Goal: Transaction & Acquisition: Purchase product/service

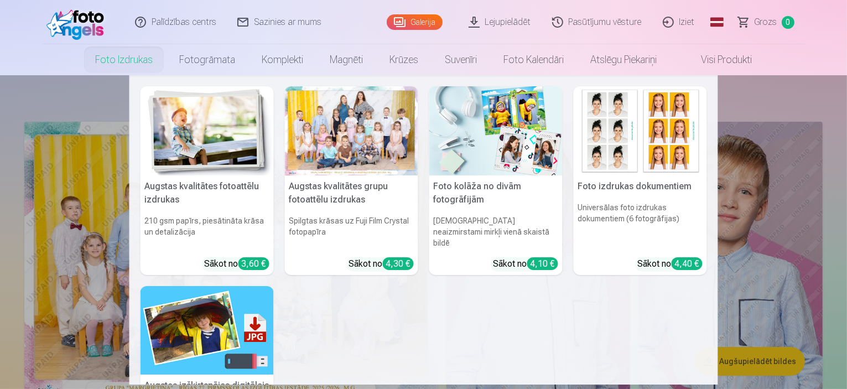
click at [358, 129] on div at bounding box center [351, 130] width 133 height 89
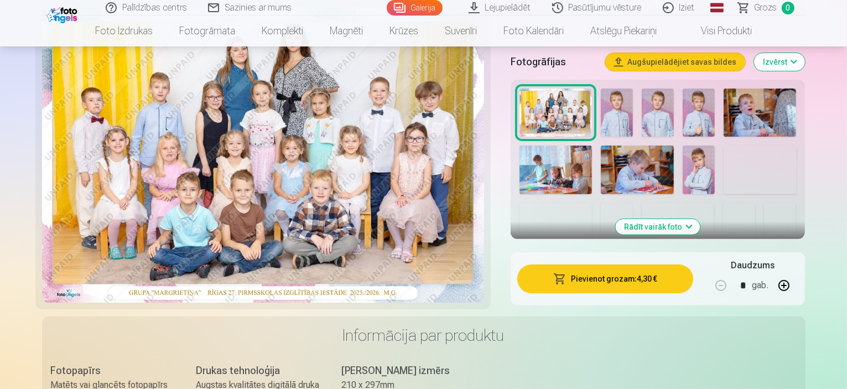
scroll to position [387, 0]
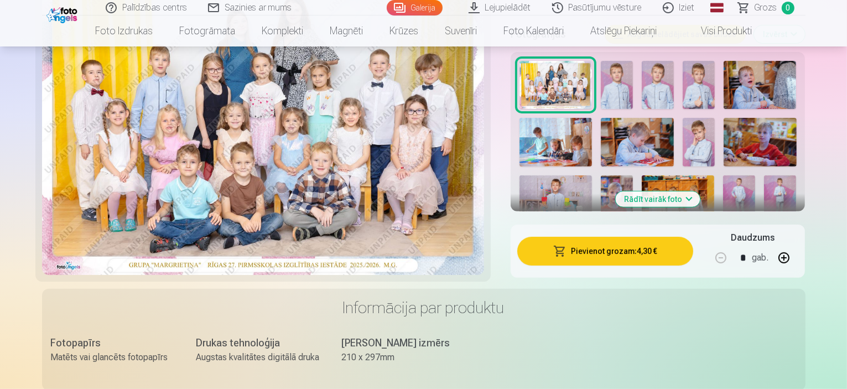
click at [627, 237] on button "Pievienot grozam : 4,30 €" at bounding box center [605, 251] width 176 height 29
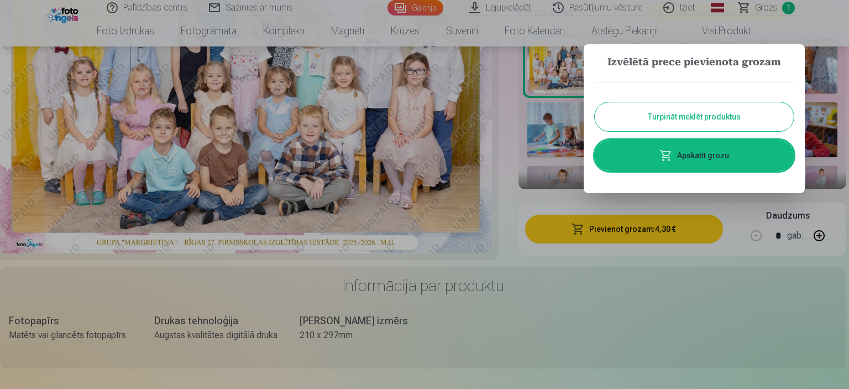
click at [673, 114] on button "Turpināt meklēt produktus" at bounding box center [694, 116] width 199 height 29
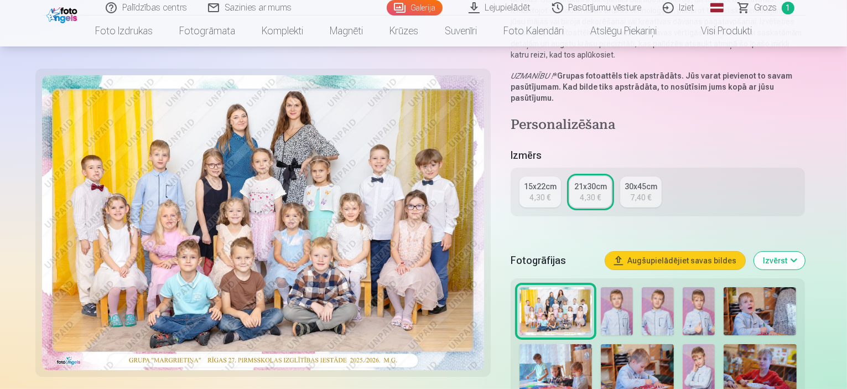
scroll to position [221, 0]
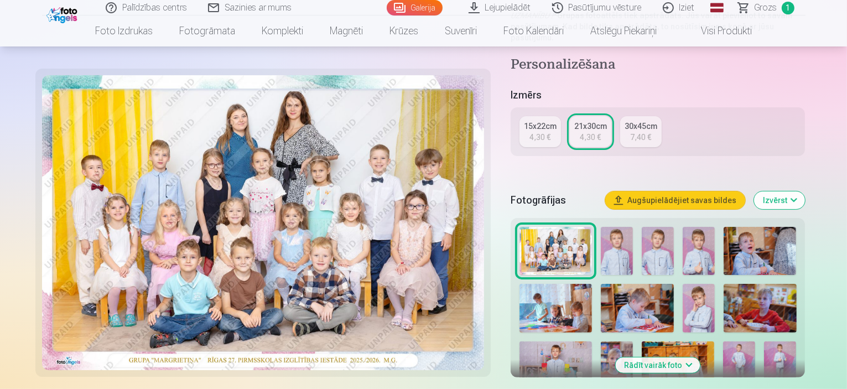
click at [633, 230] on img at bounding box center [617, 251] width 32 height 48
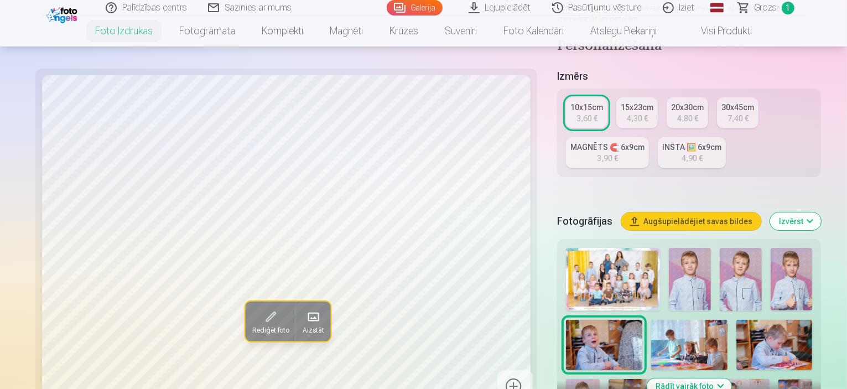
scroll to position [221, 0]
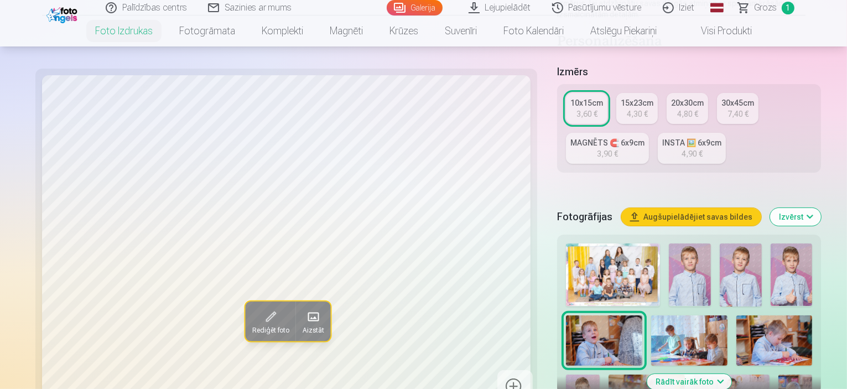
click at [669, 243] on img at bounding box center [690, 274] width 42 height 62
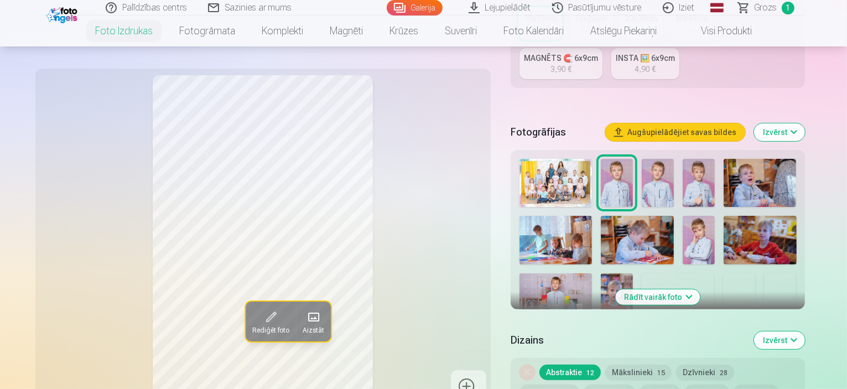
scroll to position [332, 0]
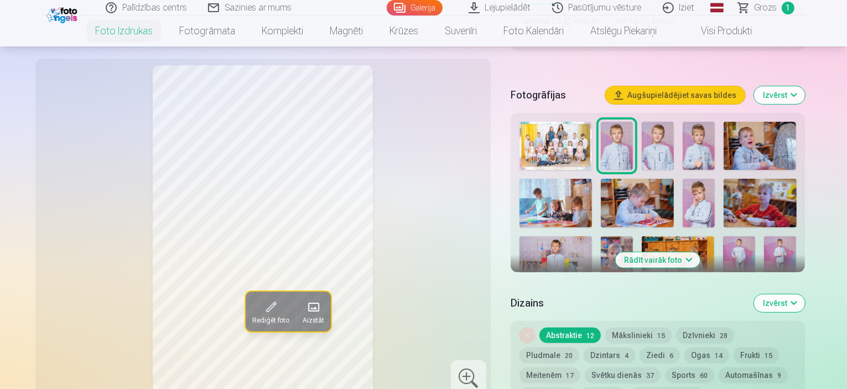
click at [674, 122] on img at bounding box center [658, 146] width 32 height 48
click at [715, 122] on img at bounding box center [698, 146] width 32 height 48
click at [786, 129] on img at bounding box center [759, 146] width 72 height 48
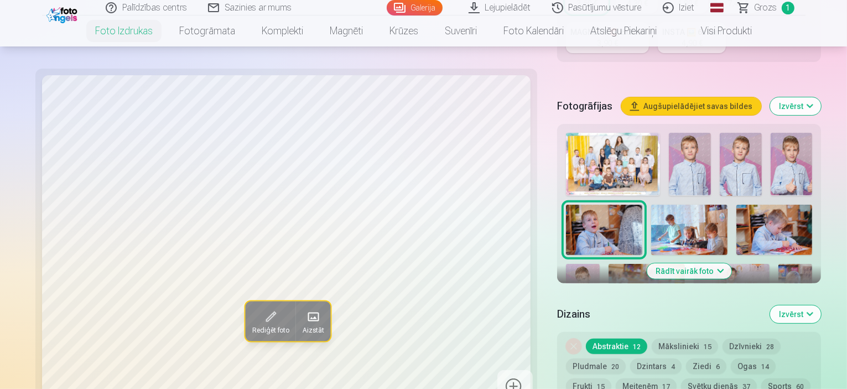
click at [599, 264] on img at bounding box center [583, 289] width 34 height 51
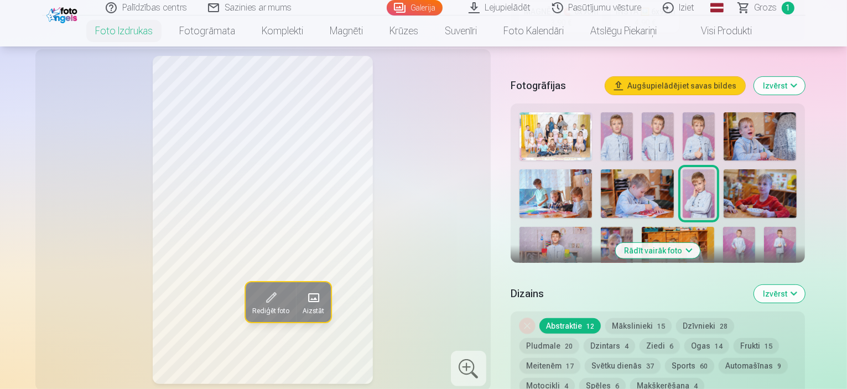
scroll to position [277, 0]
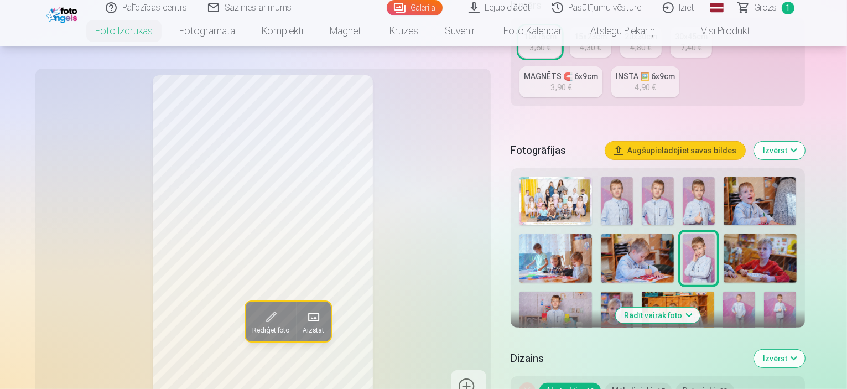
click at [690, 291] on img at bounding box center [678, 315] width 72 height 48
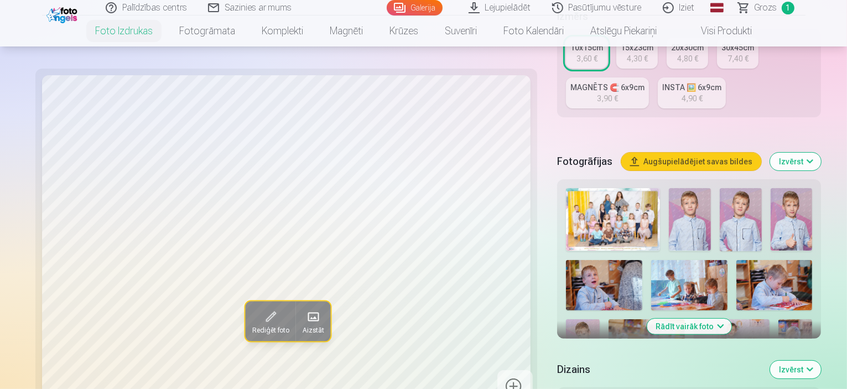
click at [689, 319] on button "Rādīt vairāk foto" at bounding box center [689, 326] width 85 height 15
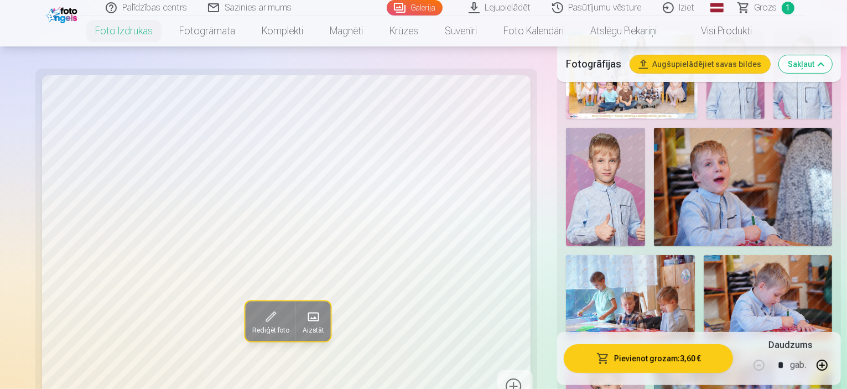
scroll to position [442, 0]
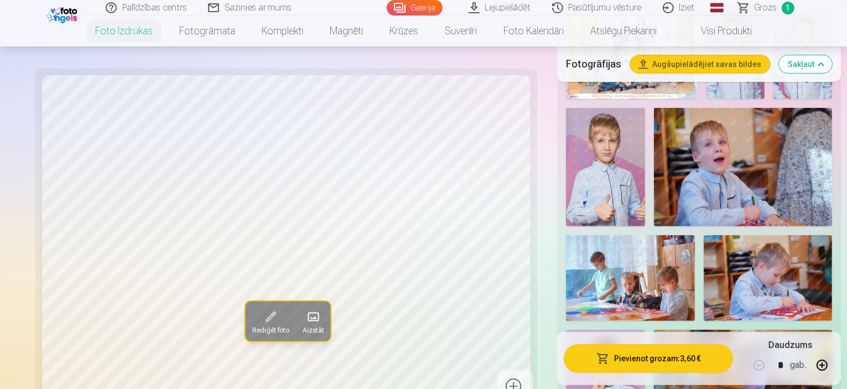
click at [645, 330] on img at bounding box center [605, 389] width 79 height 119
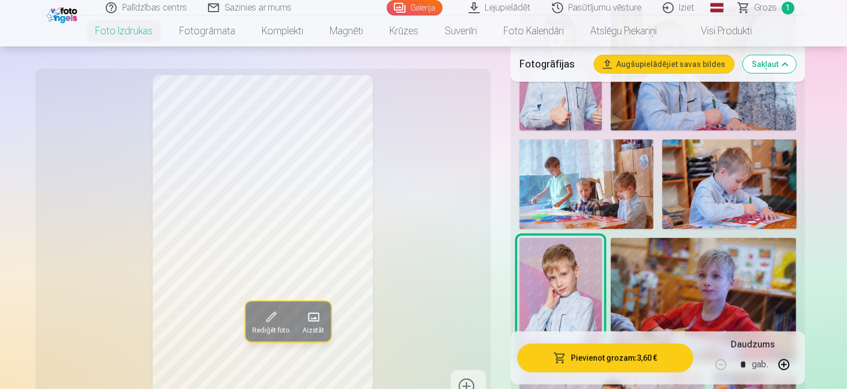
scroll to position [553, 0]
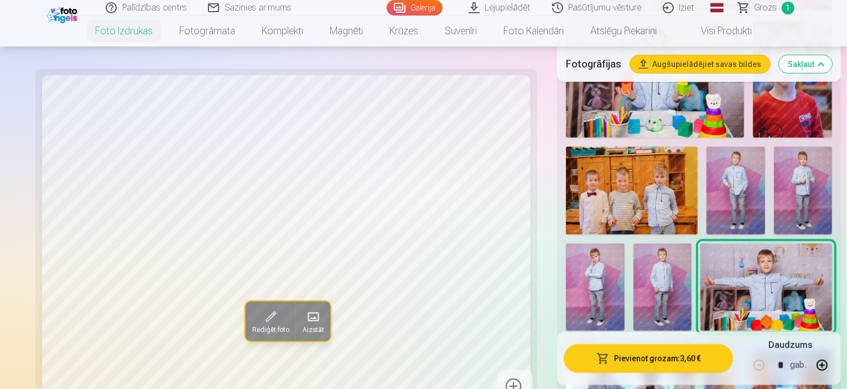
scroll to position [885, 0]
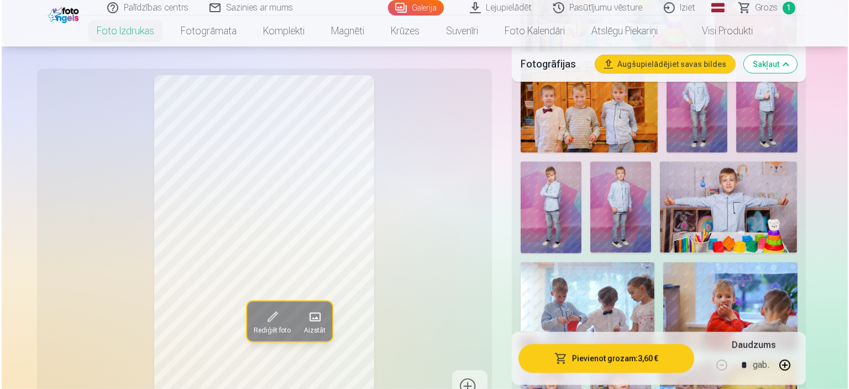
scroll to position [995, 0]
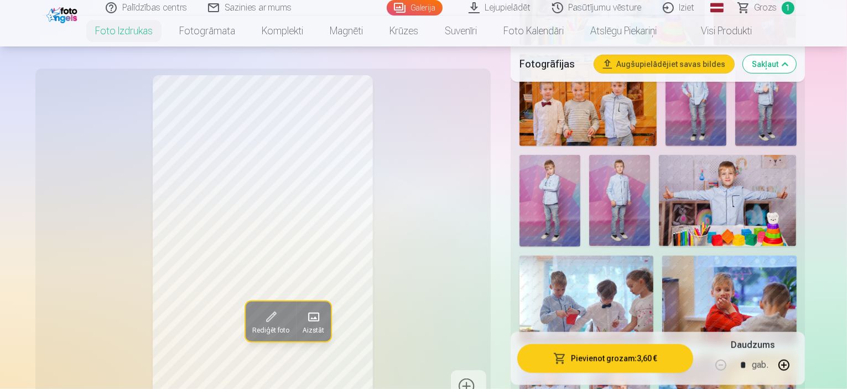
click at [680, 362] on button "Pievienot grozam : 3,60 €" at bounding box center [605, 357] width 176 height 29
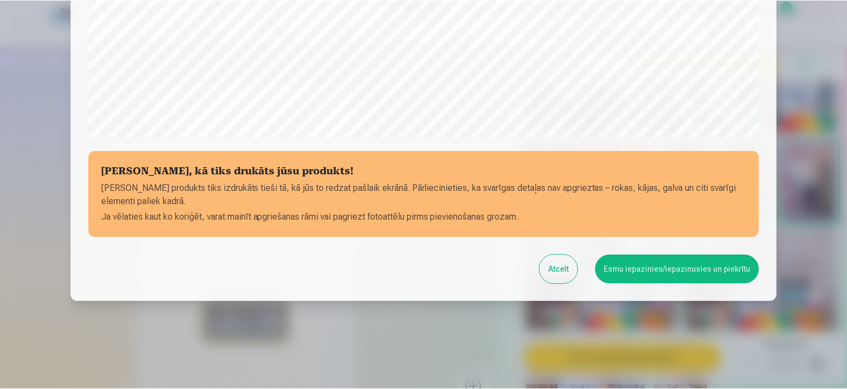
scroll to position [407, 0]
click at [706, 264] on button "Esmu iepazinies/iepazinusies un piekrītu" at bounding box center [679, 268] width 164 height 29
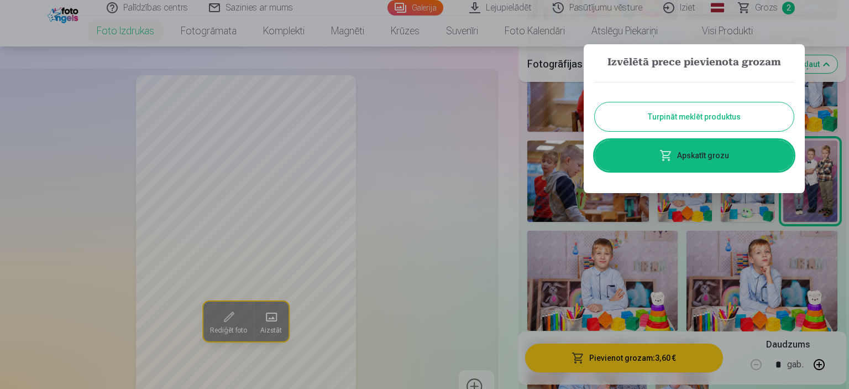
click at [686, 118] on button "Turpināt meklēt produktus" at bounding box center [694, 116] width 199 height 29
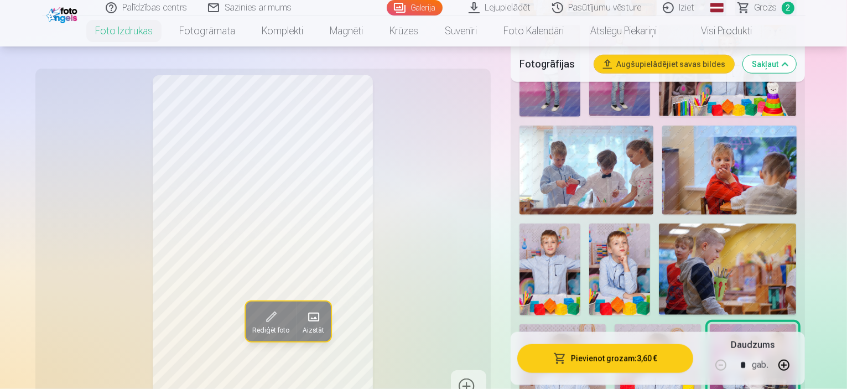
scroll to position [1106, 0]
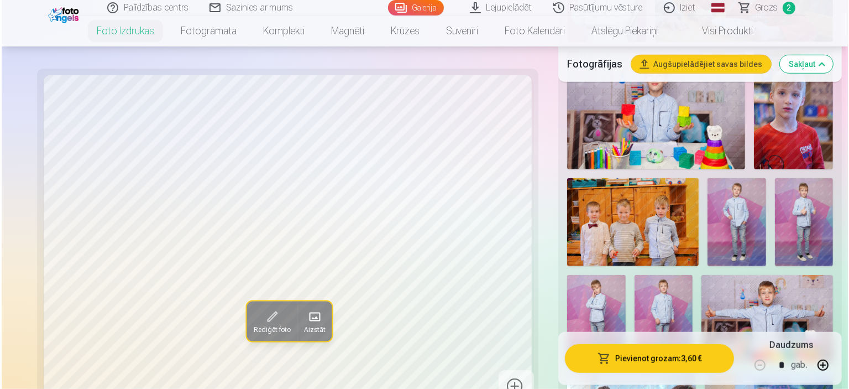
scroll to position [830, 0]
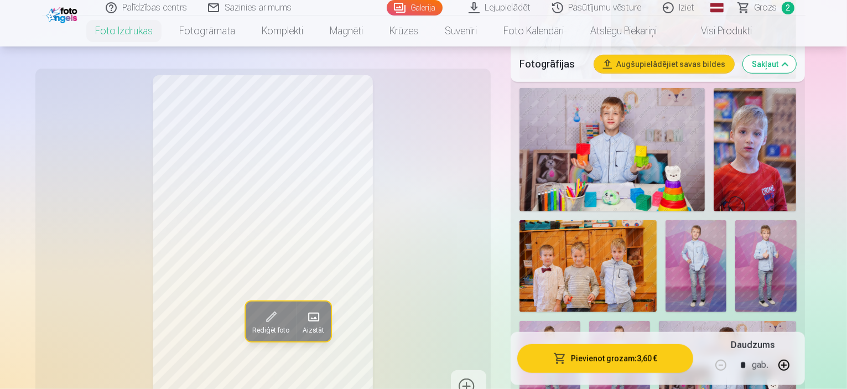
click at [659, 321] on img at bounding box center [727, 366] width 137 height 91
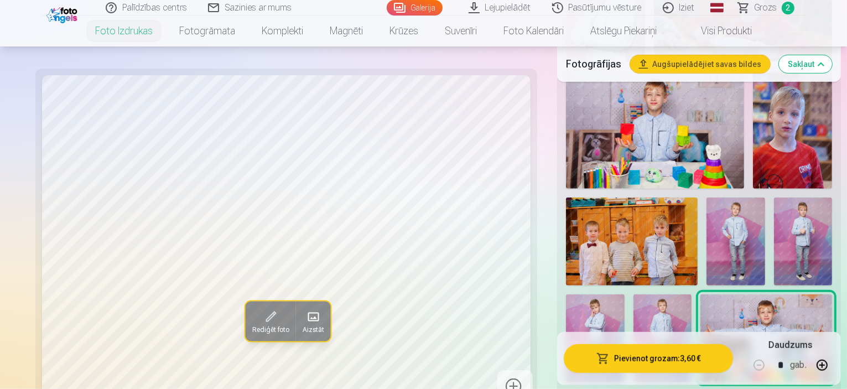
click at [624, 361] on button "Pievienot grozam : 3,60 €" at bounding box center [648, 357] width 169 height 29
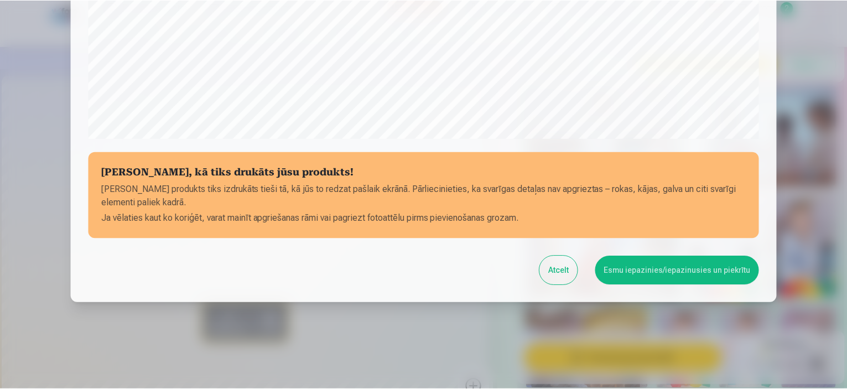
scroll to position [407, 0]
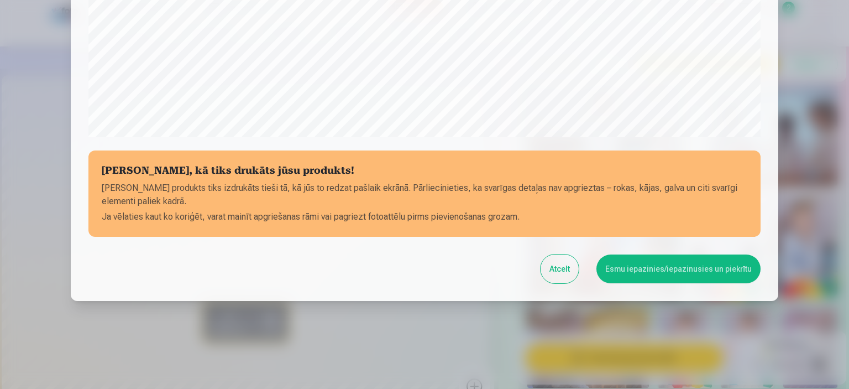
click at [703, 274] on button "Esmu iepazinies/iepazinusies un piekrītu" at bounding box center [679, 268] width 164 height 29
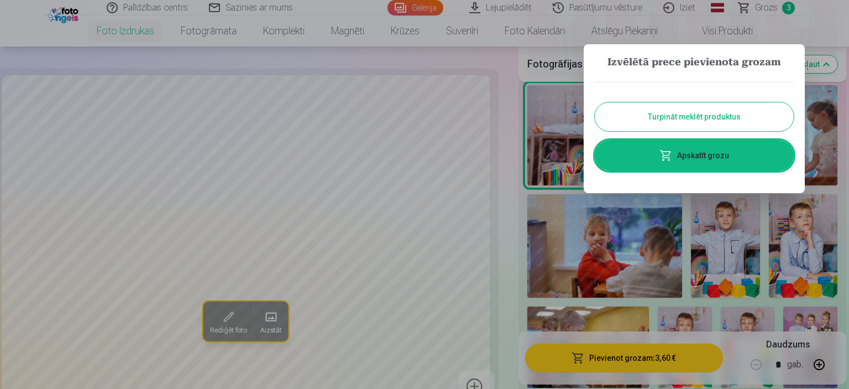
click at [703, 127] on button "Turpināt meklēt produktus" at bounding box center [694, 116] width 199 height 29
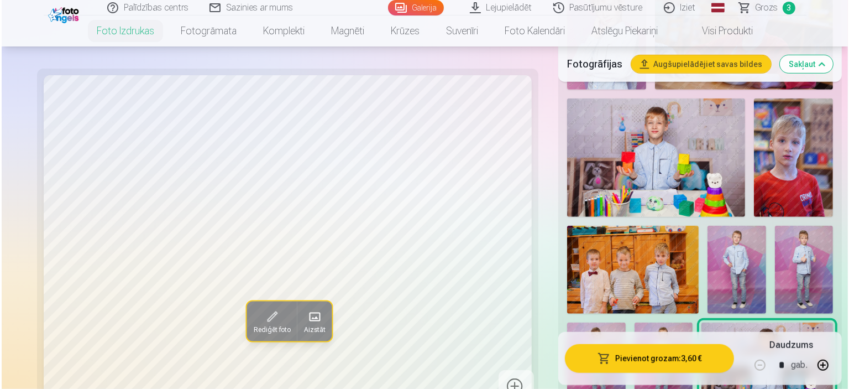
scroll to position [774, 0]
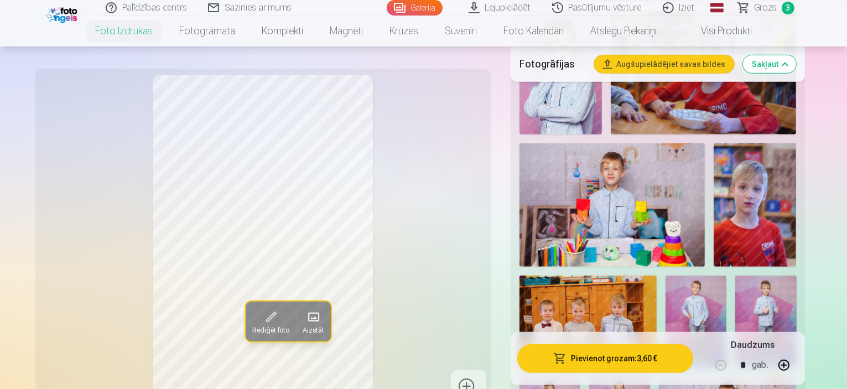
click at [639, 362] on button "Pievienot grozam : 3,60 €" at bounding box center [605, 357] width 176 height 29
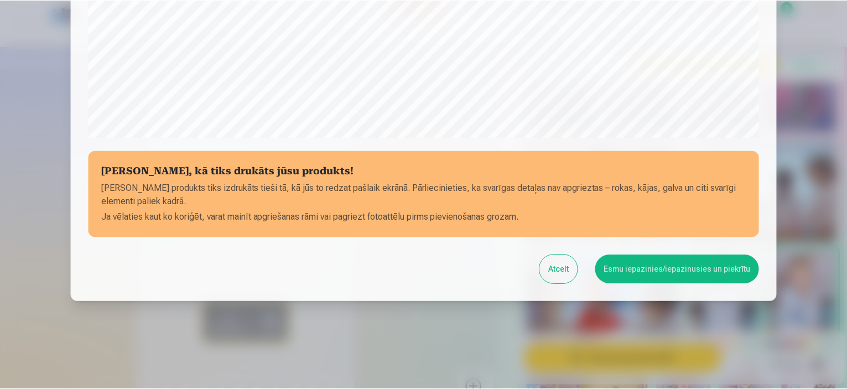
scroll to position [407, 0]
click at [671, 274] on button "Esmu iepazinies/iepazinusies un piekrītu" at bounding box center [679, 268] width 164 height 29
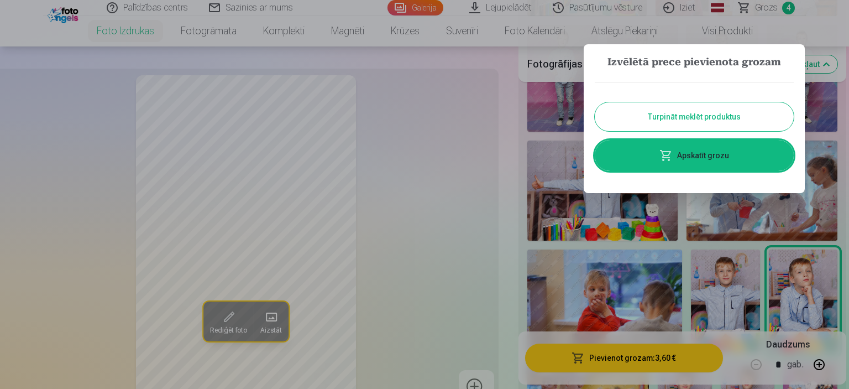
click at [665, 114] on button "Turpināt meklēt produktus" at bounding box center [694, 116] width 199 height 29
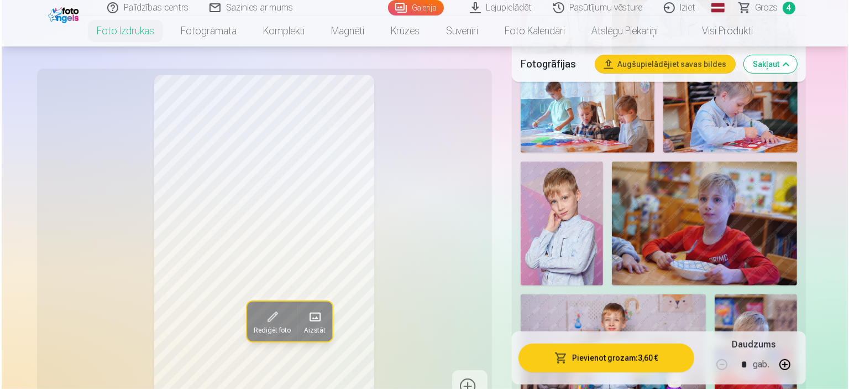
scroll to position [608, 0]
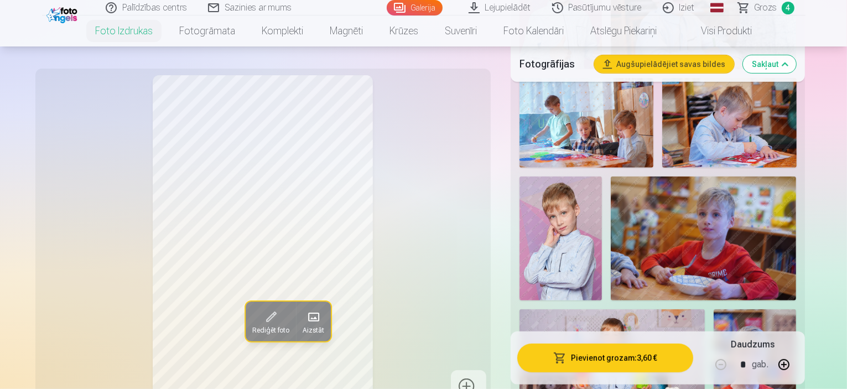
click at [688, 359] on button "Pievienot grozam : 3,60 €" at bounding box center [605, 357] width 176 height 29
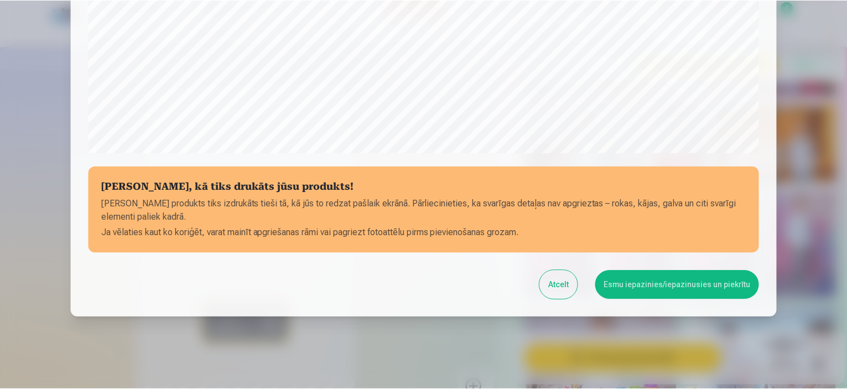
scroll to position [407, 0]
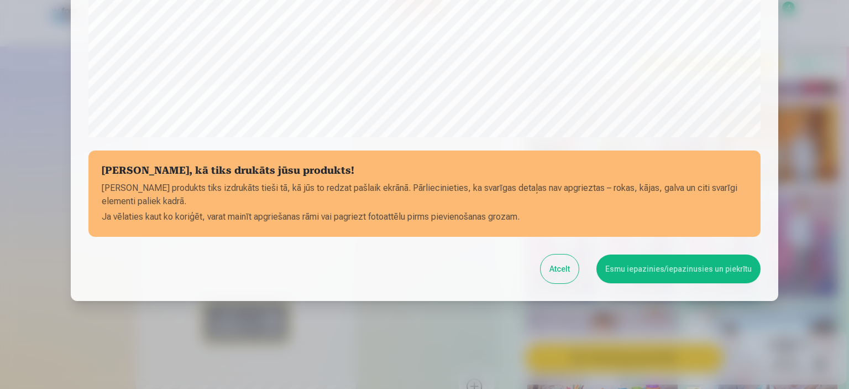
click at [700, 272] on button "Esmu iepazinies/iepazinusies un piekrītu" at bounding box center [679, 268] width 164 height 29
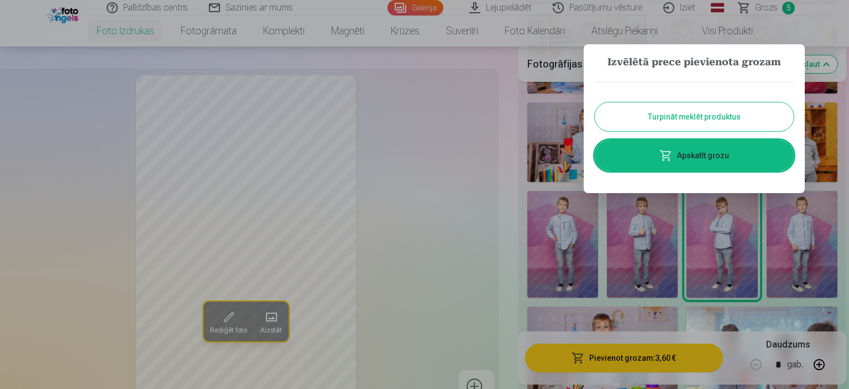
click at [707, 114] on button "Turpināt meklēt produktus" at bounding box center [694, 116] width 199 height 29
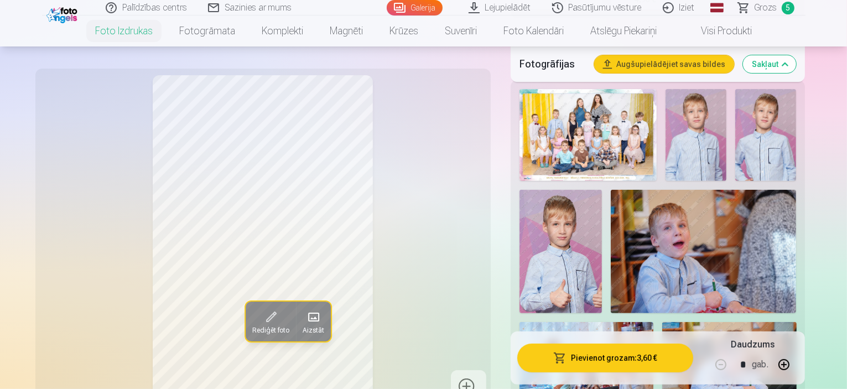
scroll to position [332, 0]
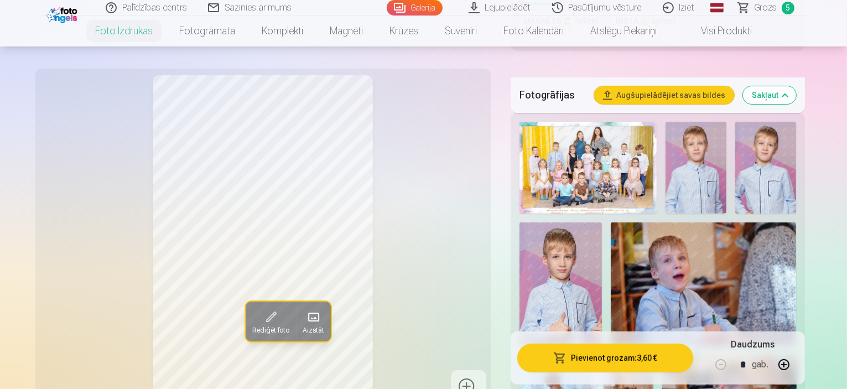
click at [665, 122] on img at bounding box center [695, 168] width 61 height 92
click at [742, 124] on img at bounding box center [765, 168] width 61 height 92
click at [627, 249] on img at bounding box center [704, 284] width 186 height 124
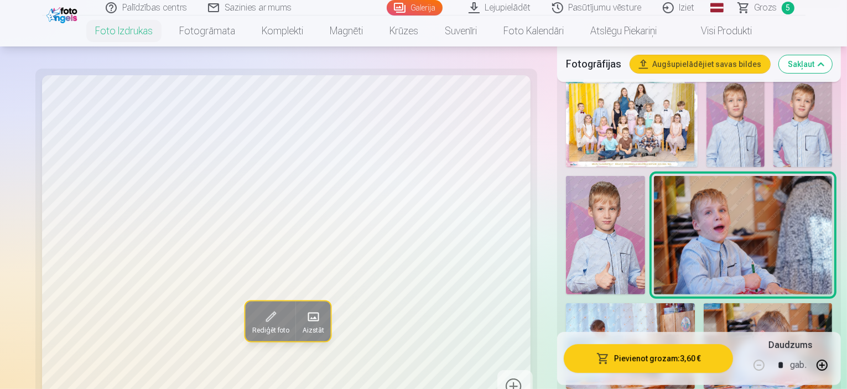
scroll to position [442, 0]
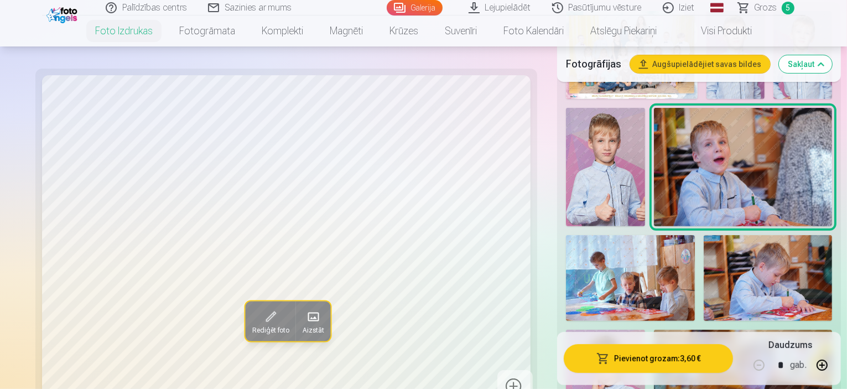
click at [799, 330] on img at bounding box center [743, 389] width 178 height 119
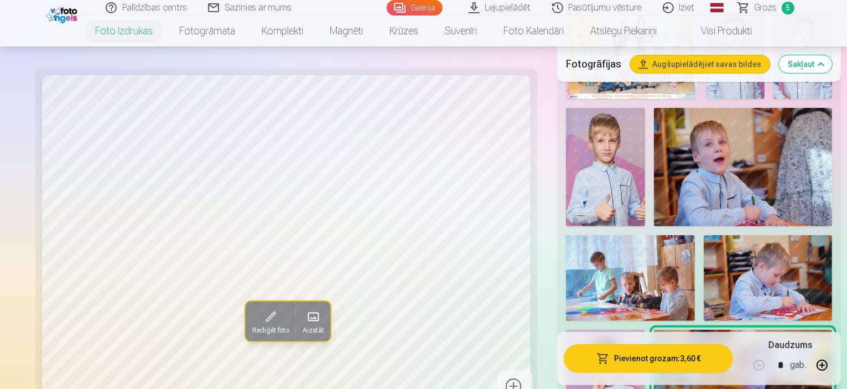
click at [703, 235] on img at bounding box center [767, 278] width 129 height 86
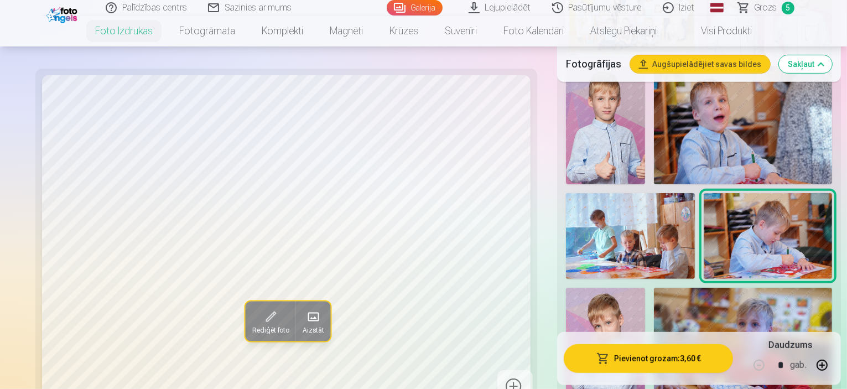
scroll to position [553, 0]
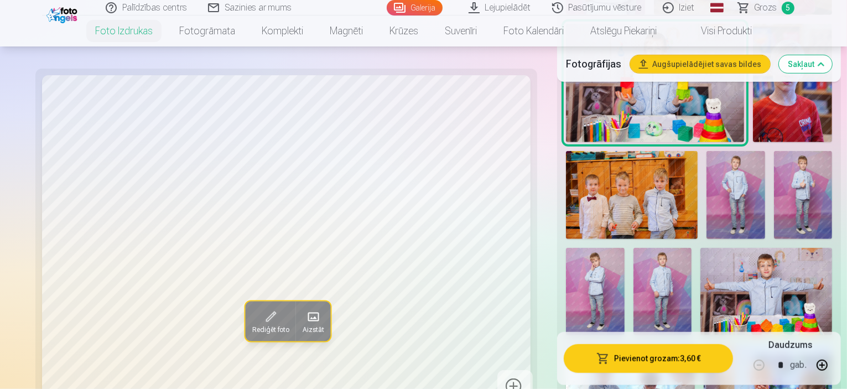
scroll to position [498, 0]
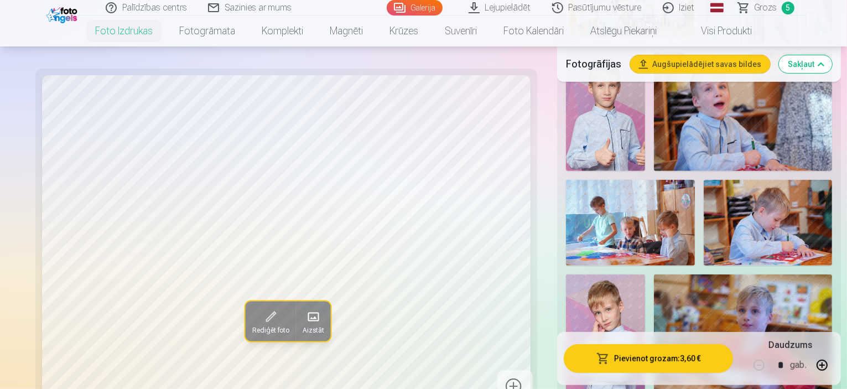
click at [790, 274] on img at bounding box center [743, 333] width 178 height 119
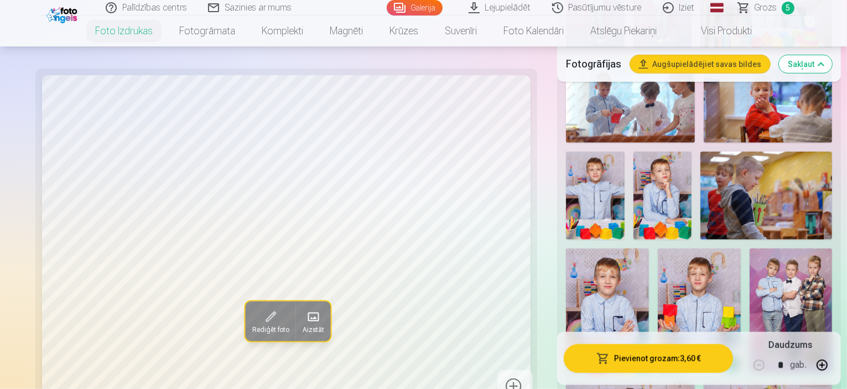
scroll to position [1106, 0]
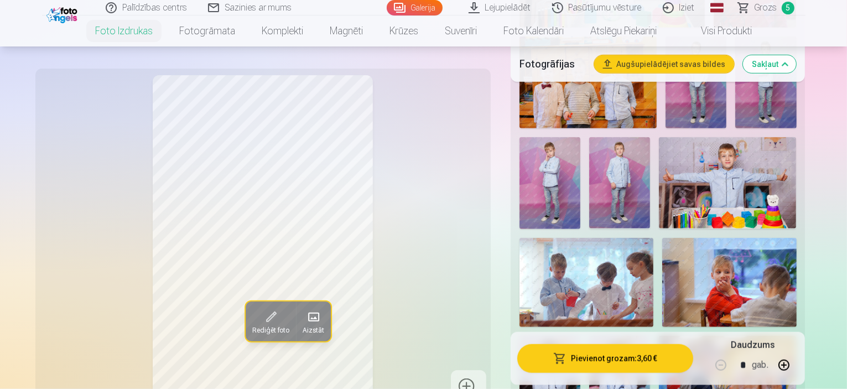
scroll to position [995, 0]
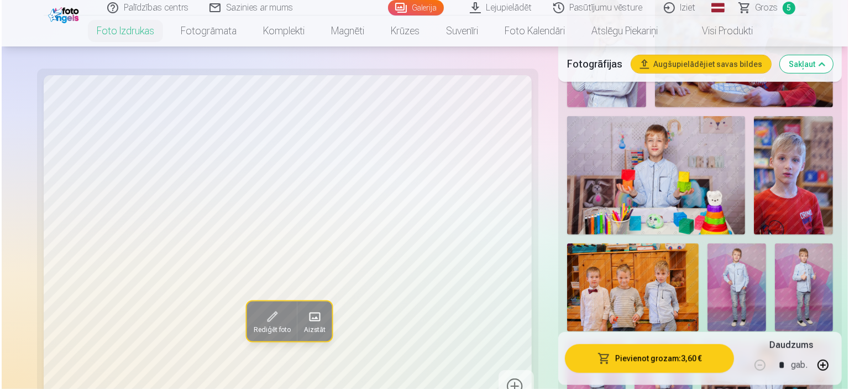
scroll to position [774, 0]
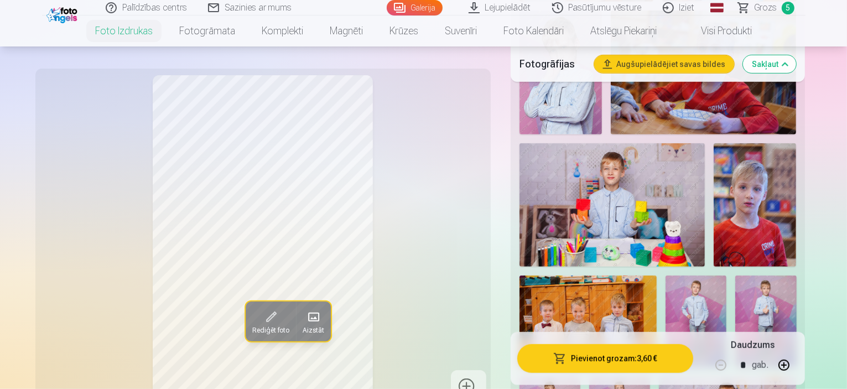
click at [694, 359] on button "Pievienot grozam : 3,60 €" at bounding box center [605, 357] width 176 height 29
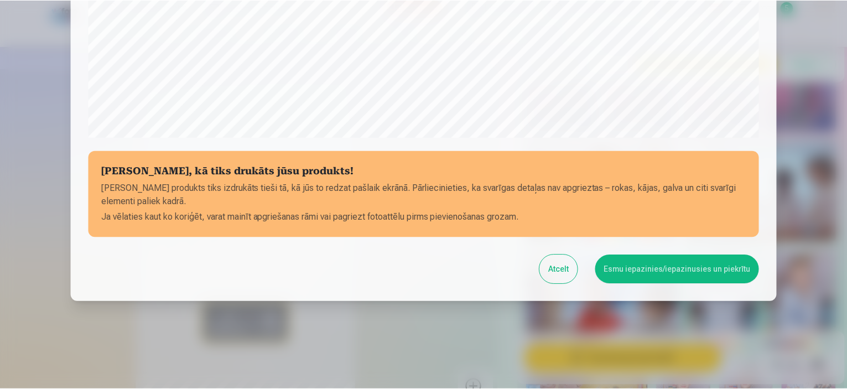
scroll to position [407, 0]
click at [706, 276] on button "Esmu iepazinies/iepazinusies un piekrītu" at bounding box center [679, 268] width 164 height 29
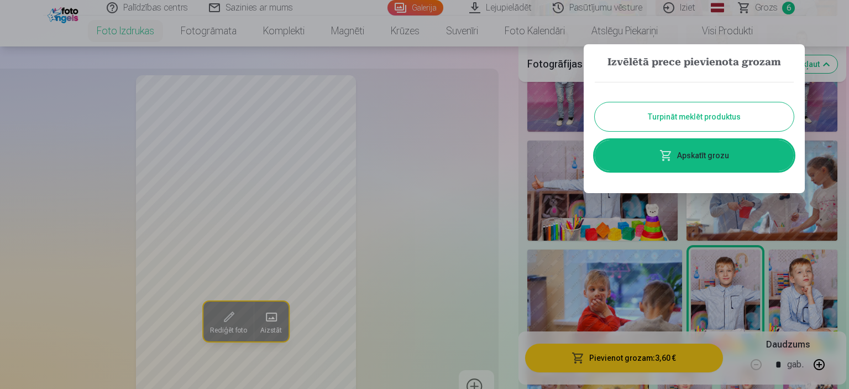
drag, startPoint x: 683, startPoint y: 118, endPoint x: 677, endPoint y: 136, distance: 18.5
click at [682, 118] on button "Turpināt meklēt produktus" at bounding box center [694, 116] width 199 height 29
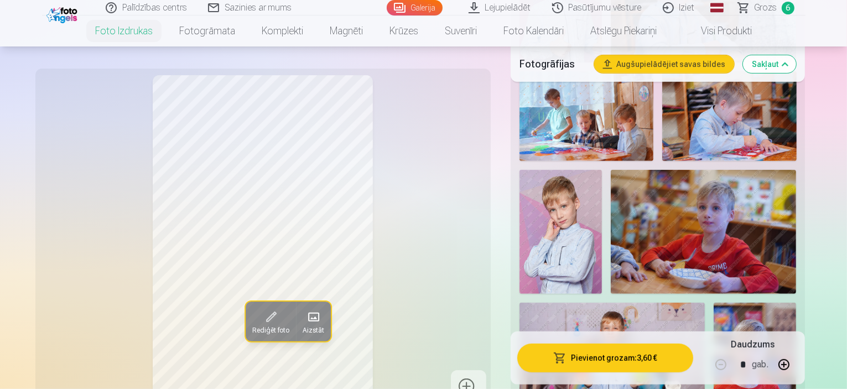
scroll to position [608, 0]
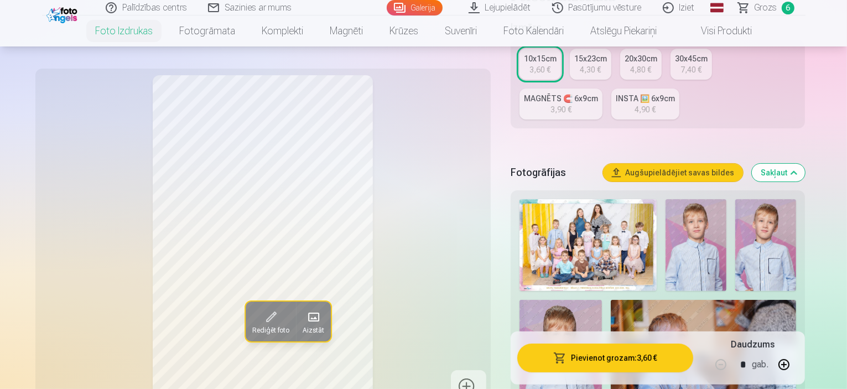
scroll to position [111, 0]
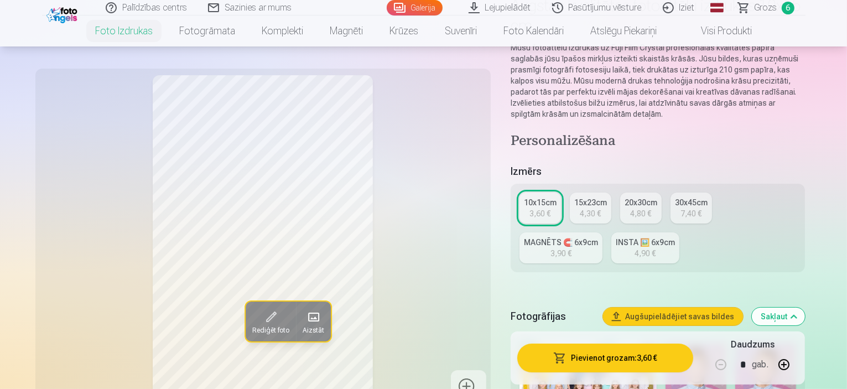
click at [769, 5] on span "Grozs" at bounding box center [765, 7] width 23 height 13
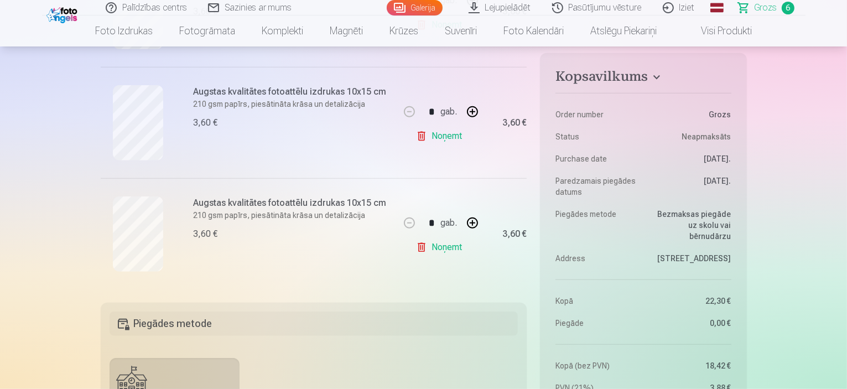
scroll to position [664, 0]
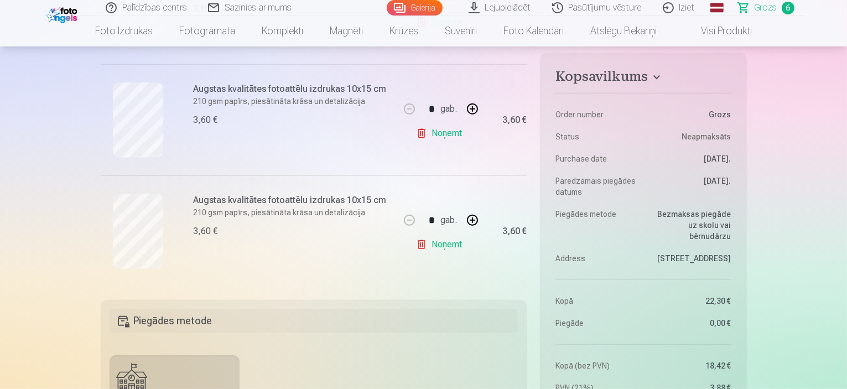
click at [446, 246] on link "Noņemt" at bounding box center [441, 244] width 50 height 22
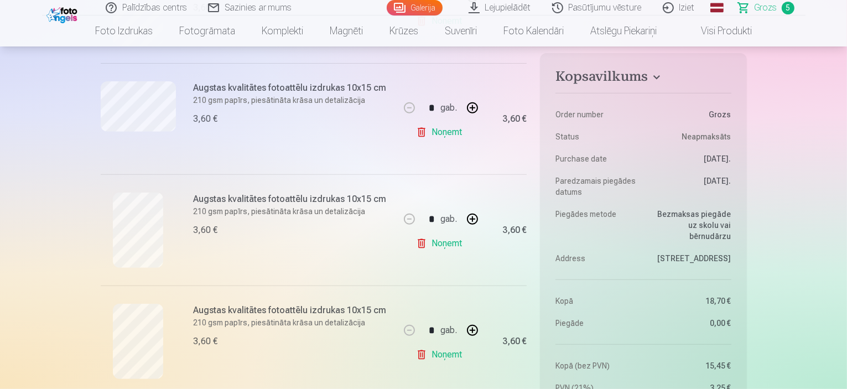
scroll to position [387, 0]
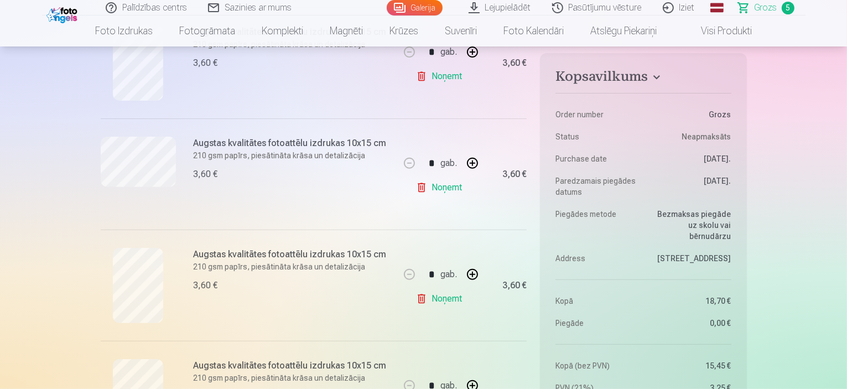
click at [469, 166] on button "button" at bounding box center [472, 163] width 27 height 27
type input "*"
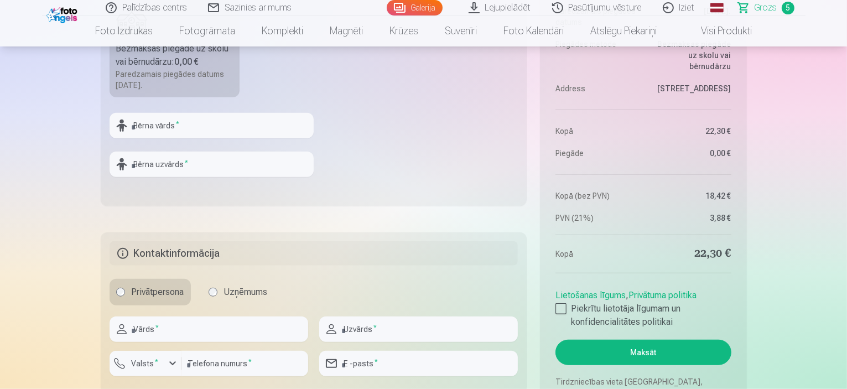
scroll to position [885, 0]
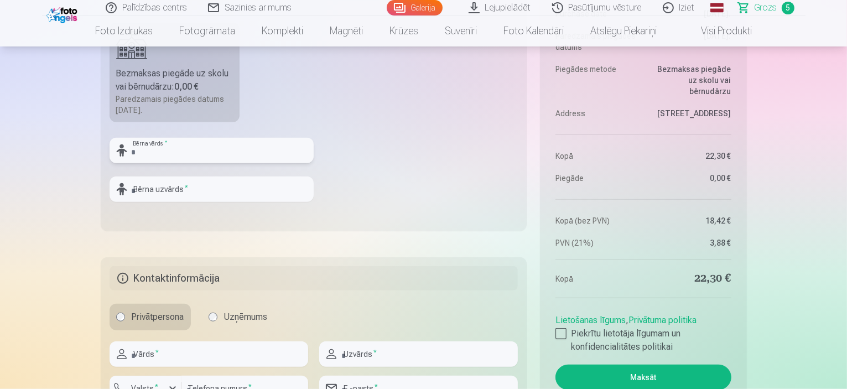
click at [178, 150] on input "text" at bounding box center [212, 150] width 204 height 25
type input "*****"
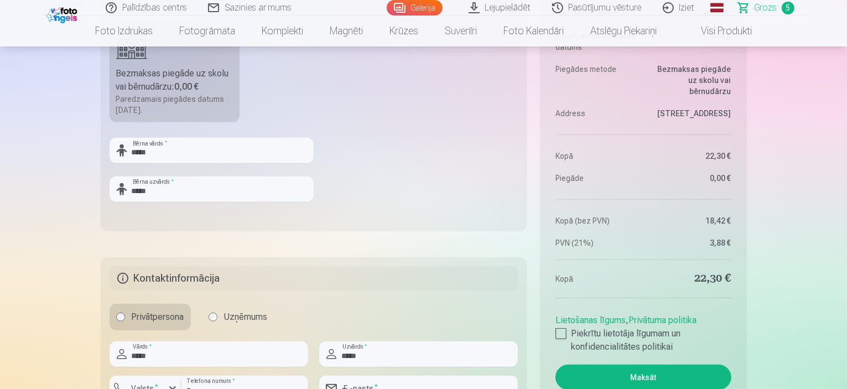
type input "********"
type input "**********"
click at [171, 186] on input "*****" at bounding box center [212, 188] width 204 height 25
type input "**********"
click at [192, 225] on fieldset "**********" at bounding box center [314, 98] width 426 height 263
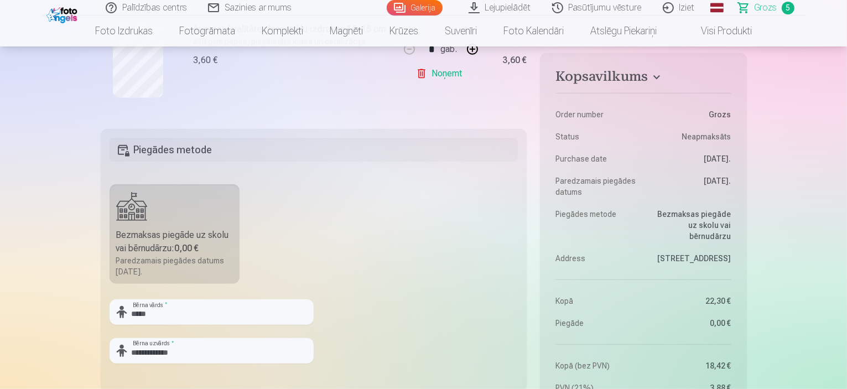
scroll to position [719, 0]
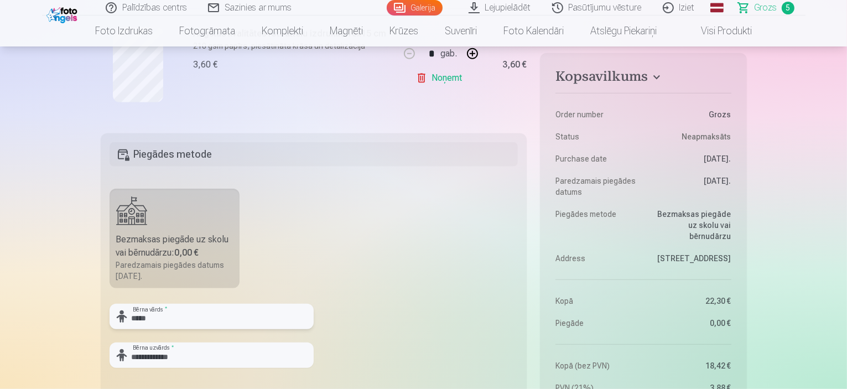
drag, startPoint x: 125, startPoint y: 316, endPoint x: 93, endPoint y: 301, distance: 35.2
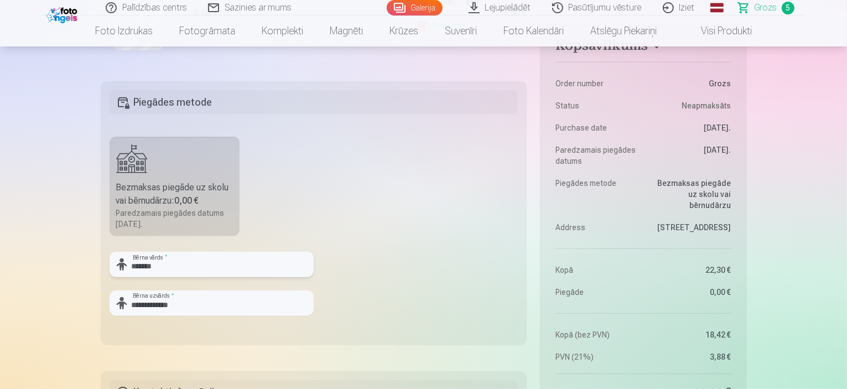
scroll to position [830, 0]
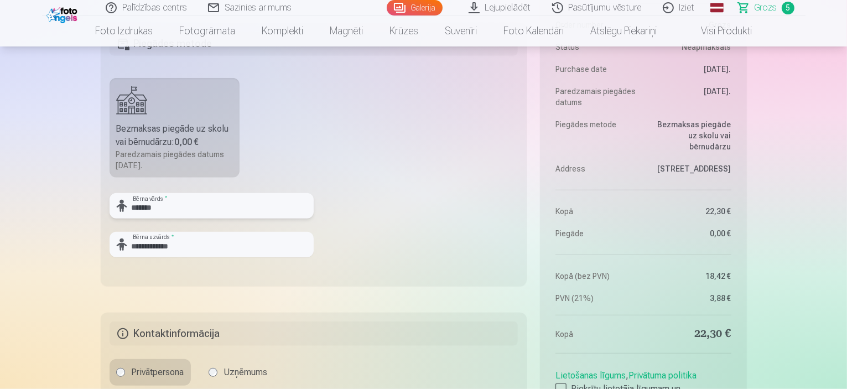
type input "*******"
drag, startPoint x: 180, startPoint y: 242, endPoint x: 172, endPoint y: 254, distance: 14.4
click at [152, 247] on input "**********" at bounding box center [212, 244] width 204 height 25
click at [186, 247] on input "**********" at bounding box center [212, 244] width 204 height 25
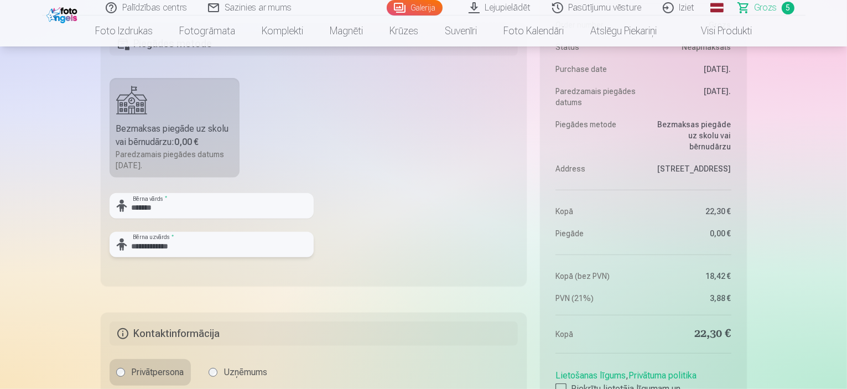
click at [186, 247] on input "**********" at bounding box center [212, 244] width 204 height 25
click at [154, 241] on input "**********" at bounding box center [212, 244] width 204 height 25
click at [137, 251] on input "**********" at bounding box center [212, 244] width 204 height 25
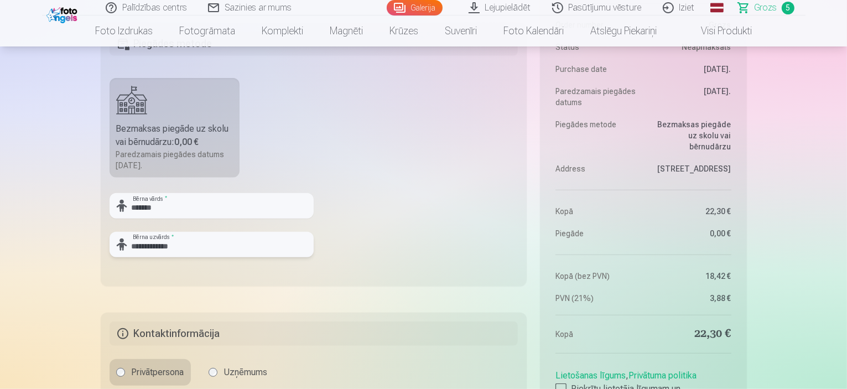
click at [149, 246] on input "**********" at bounding box center [212, 244] width 204 height 25
drag, startPoint x: 189, startPoint y: 238, endPoint x: 191, endPoint y: 251, distance: 12.4
click at [190, 238] on input "**********" at bounding box center [212, 244] width 204 height 25
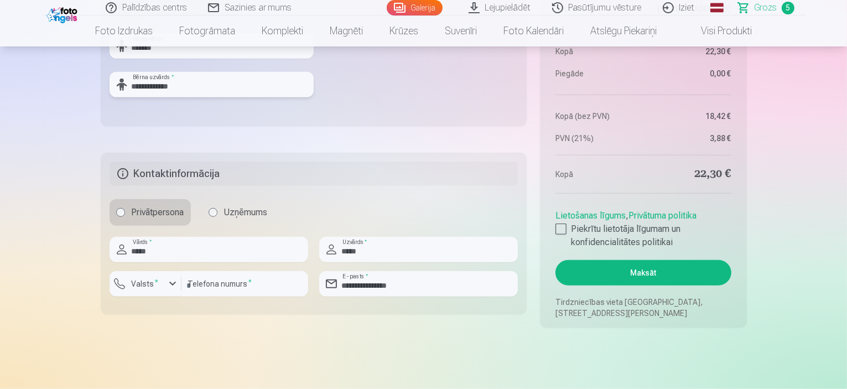
scroll to position [1051, 0]
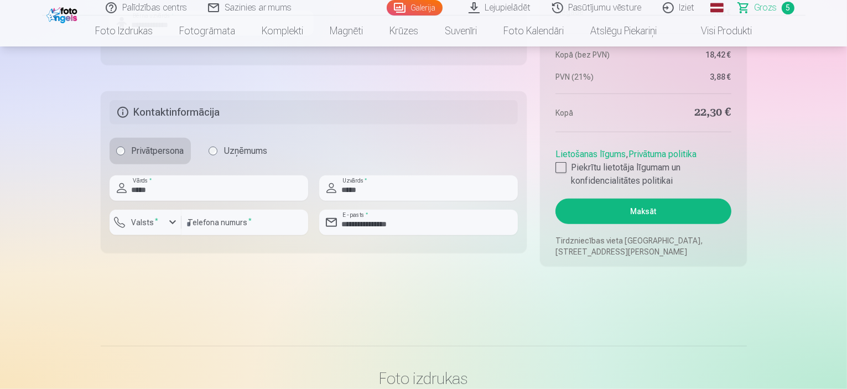
type input "**********"
click at [389, 186] on input "*****" at bounding box center [418, 187] width 199 height 25
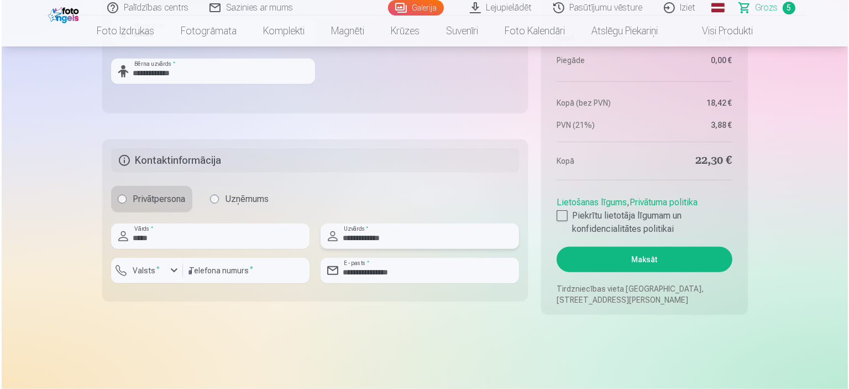
scroll to position [1106, 0]
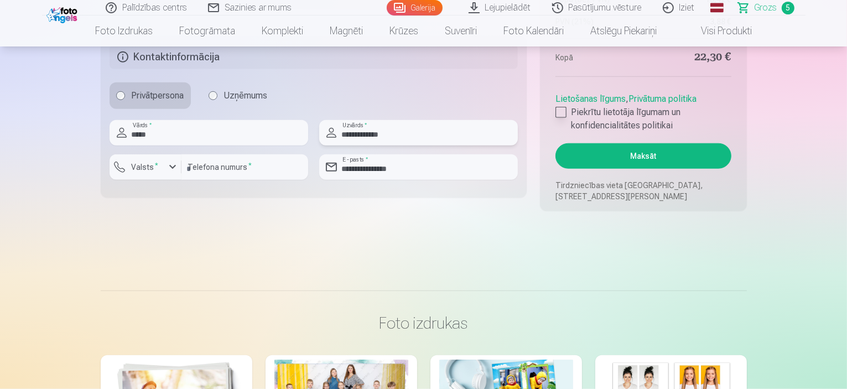
type input "**********"
click at [562, 112] on div at bounding box center [560, 112] width 11 height 11
click at [679, 159] on button "Maksāt" at bounding box center [642, 155] width 175 height 25
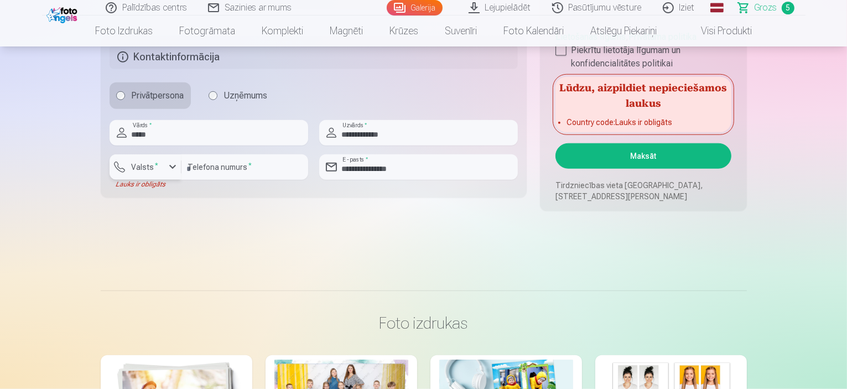
click at [154, 172] on div "button" at bounding box center [148, 168] width 33 height 11
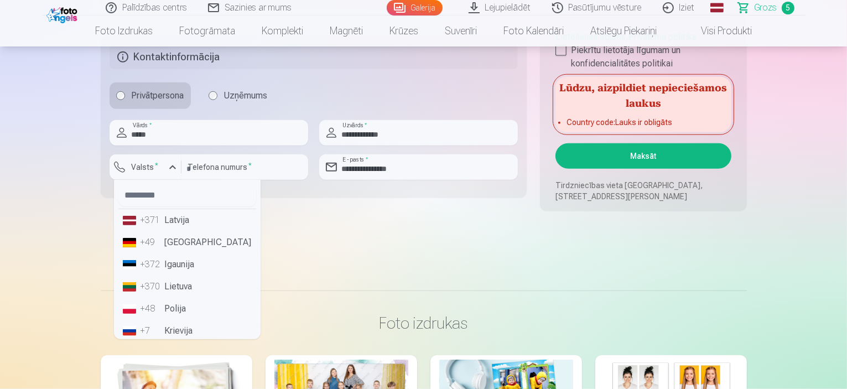
click at [179, 228] on li "+371 Latvija" at bounding box center [187, 220] width 138 height 22
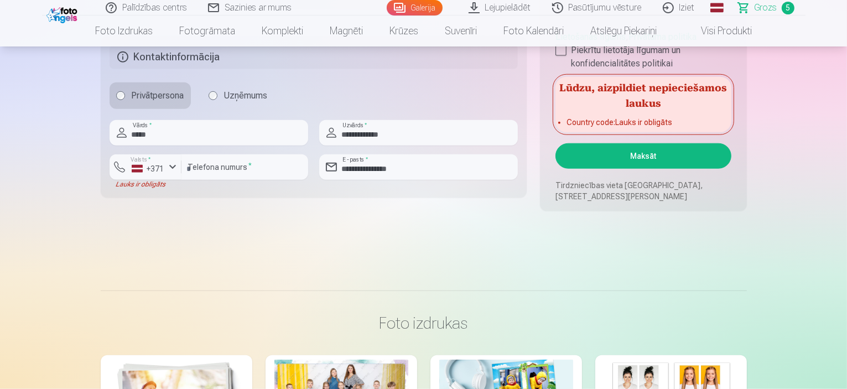
click at [664, 152] on button "Maksāt" at bounding box center [642, 155] width 175 height 25
